Goal: Task Accomplishment & Management: Use online tool/utility

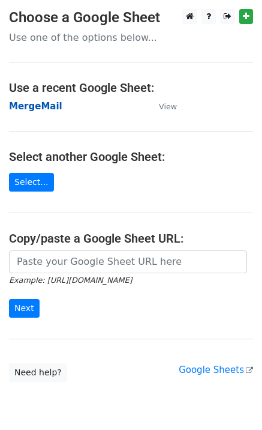
click at [46, 102] on strong "MergeMail" at bounding box center [35, 106] width 53 height 11
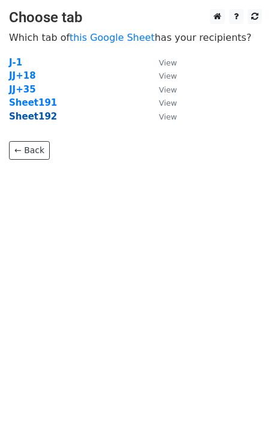
click at [43, 118] on strong "Sheet192" at bounding box center [33, 116] width 48 height 11
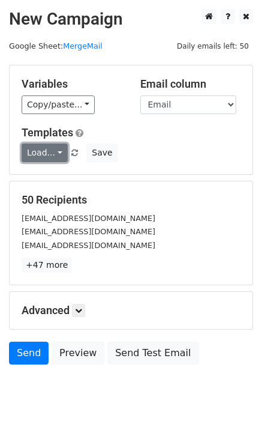
click at [49, 154] on link "Load..." at bounding box center [45, 153] width 46 height 19
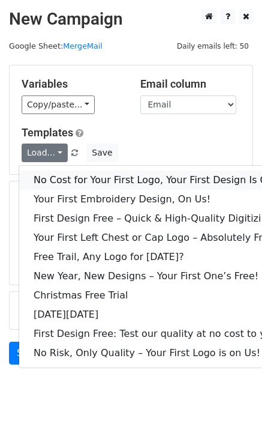
click at [80, 180] on link "No Cost for Your First Logo, Your First Design Is On Us!" at bounding box center [163, 180] width 288 height 19
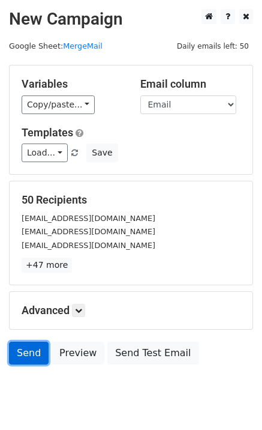
click at [37, 355] on link "Send" at bounding box center [29, 353] width 40 height 23
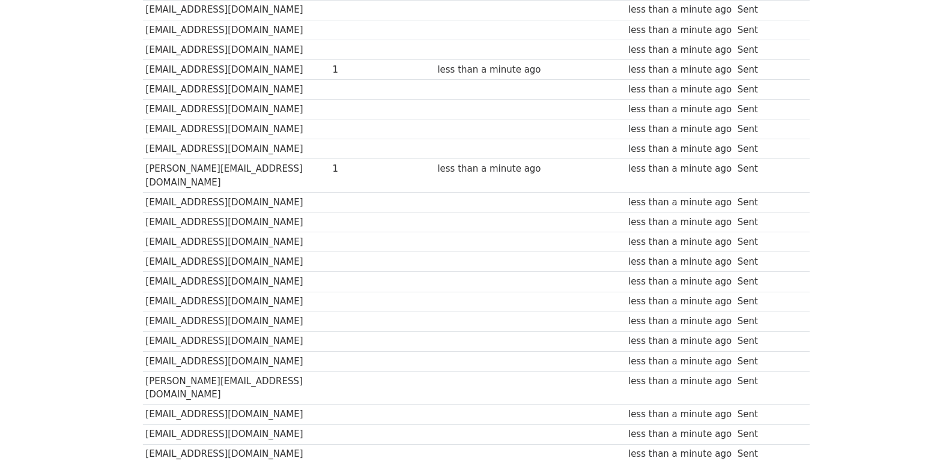
scroll to position [39, 0]
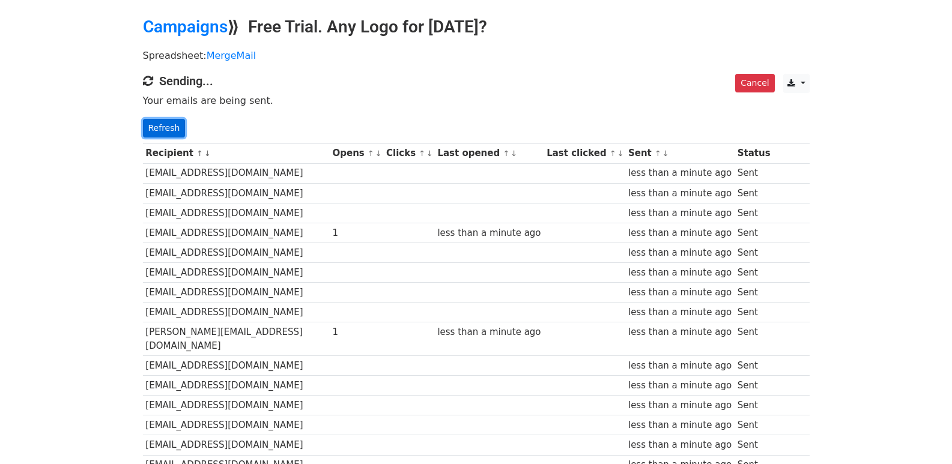
click at [174, 127] on link "Refresh" at bounding box center [164, 128] width 43 height 19
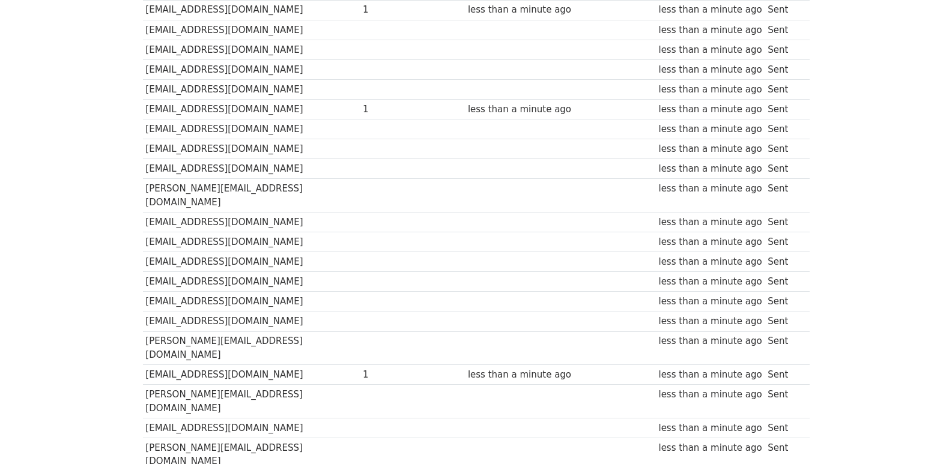
scroll to position [836, 0]
